Goal: Task Accomplishment & Management: Manage account settings

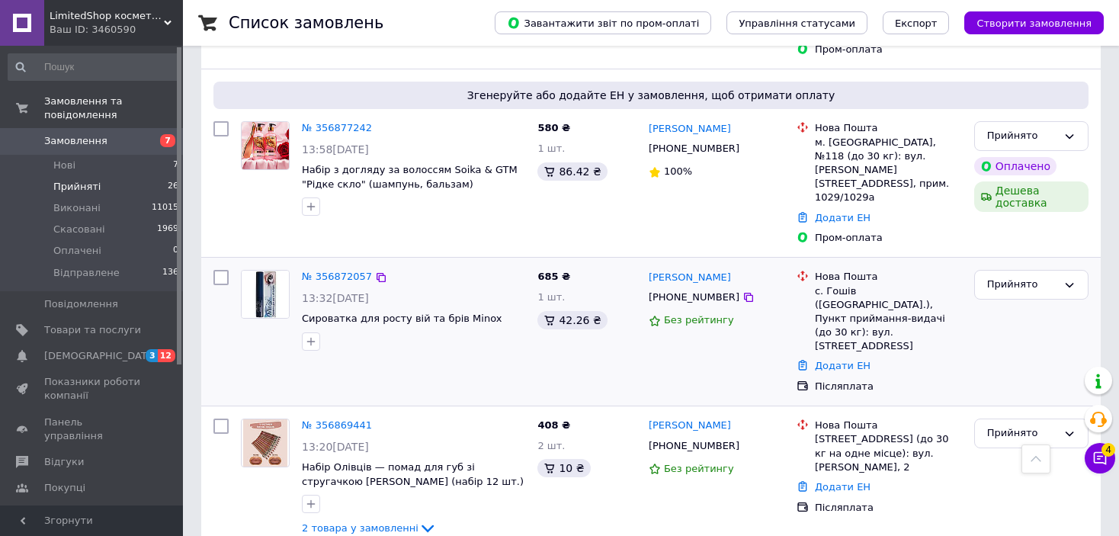
scroll to position [762, 0]
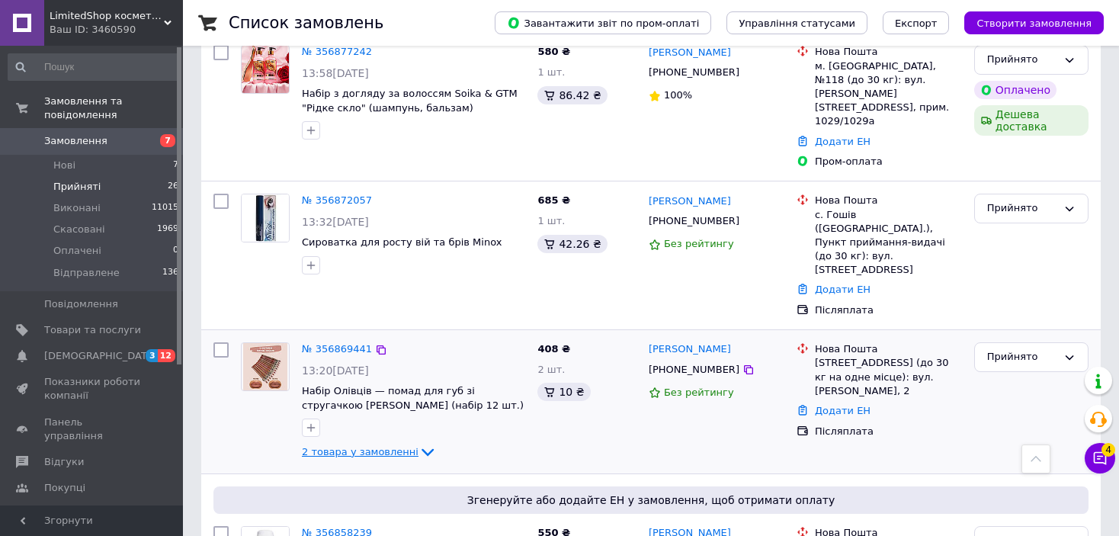
click at [418, 443] on icon at bounding box center [427, 452] width 18 height 18
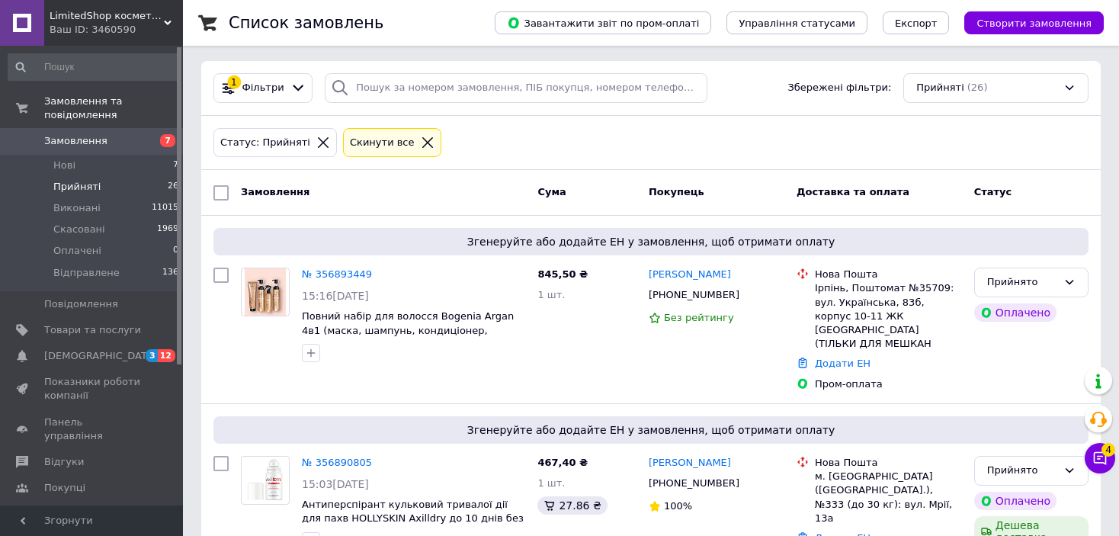
scroll to position [0, 0]
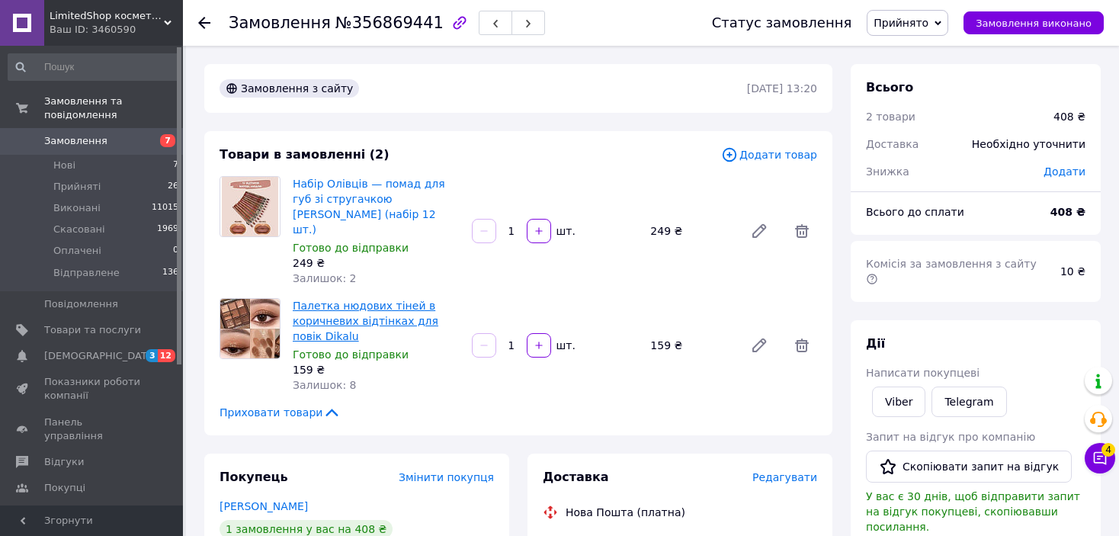
click at [331, 299] on link "Палетка нюдових тіней в коричневих відтінках для повік Dikalu" at bounding box center [366, 320] width 146 height 43
